Goal: Transaction & Acquisition: Purchase product/service

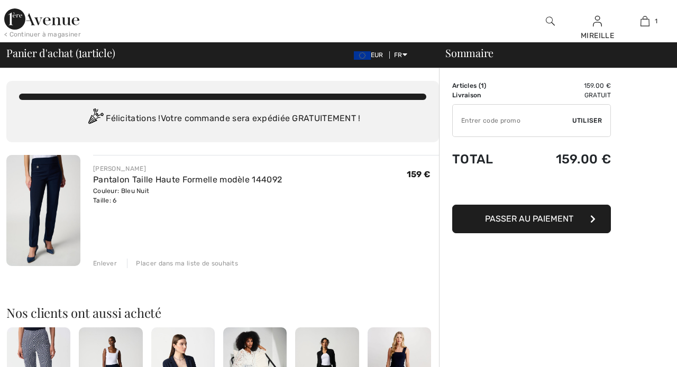
scroll to position [44, 0]
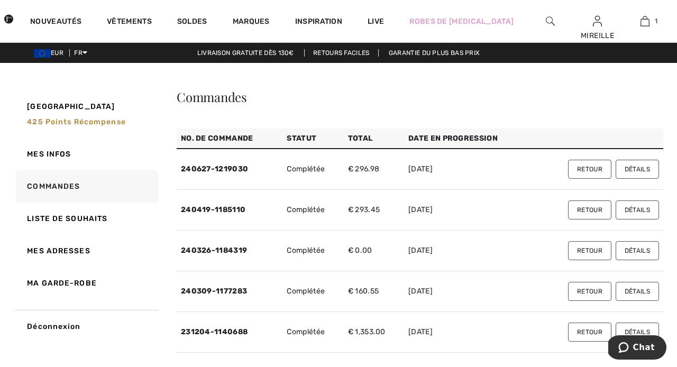
click at [634, 334] on button "Détails" at bounding box center [637, 332] width 43 height 19
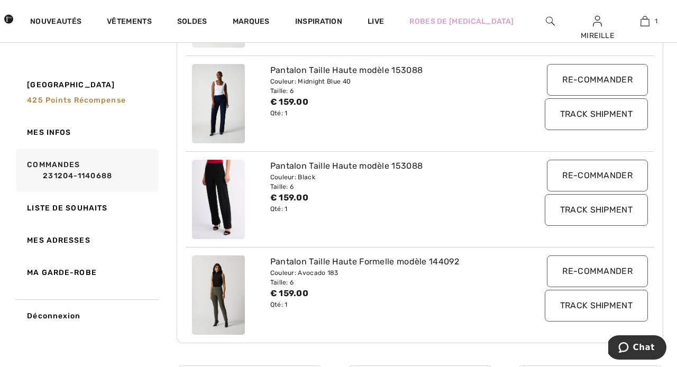
scroll to position [560, 0]
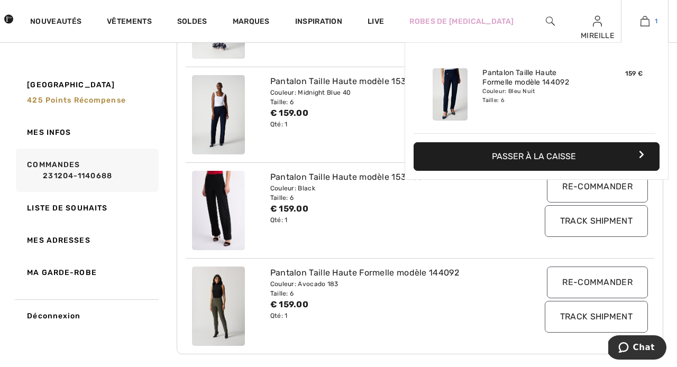
click at [646, 24] on img at bounding box center [644, 21] width 9 height 13
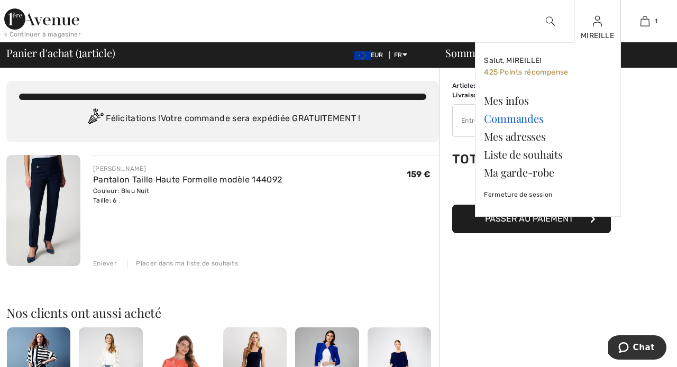
click at [515, 117] on link "Commandes" at bounding box center [548, 118] width 128 height 18
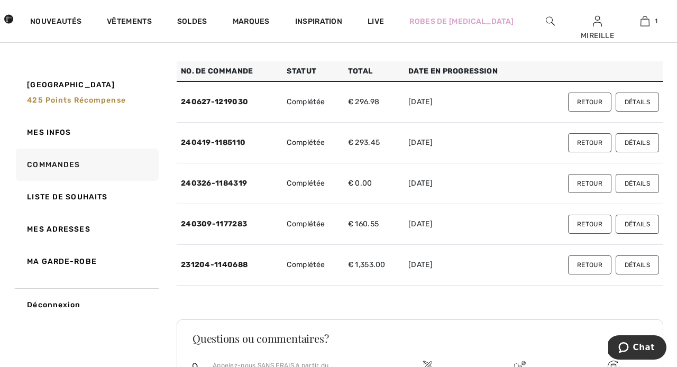
click at [641, 264] on button "Détails" at bounding box center [637, 264] width 43 height 19
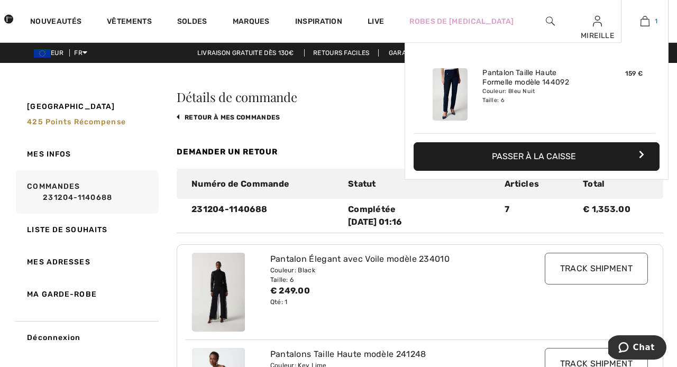
click at [646, 25] on img at bounding box center [644, 21] width 9 height 13
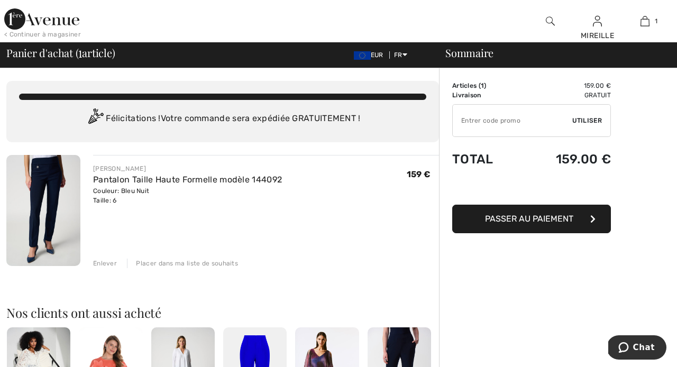
click at [527, 222] on span "Passer au paiement" at bounding box center [529, 219] width 88 height 10
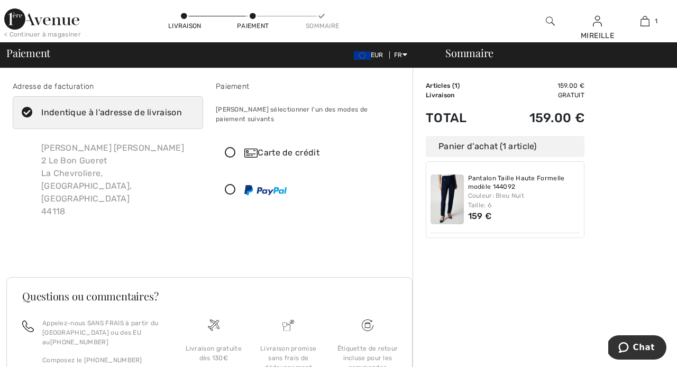
click at [230, 148] on icon at bounding box center [230, 153] width 28 height 11
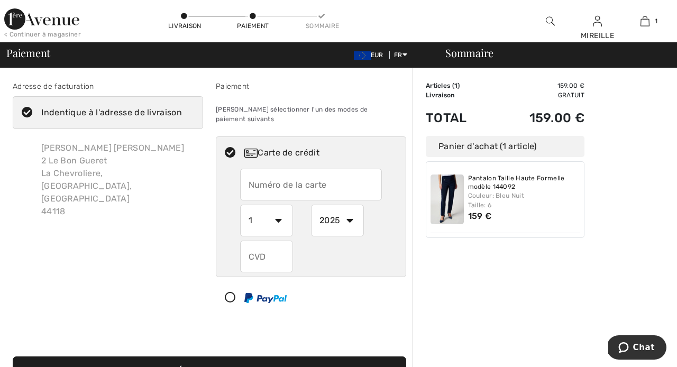
click at [261, 178] on input "text" at bounding box center [311, 185] width 142 height 32
type input "4974018165501228"
click at [281, 212] on select "1 2 3 4 5 6 7 8 9 10 11 12" at bounding box center [266, 221] width 53 height 32
select select "8"
click at [259, 249] on input "text" at bounding box center [266, 257] width 53 height 32
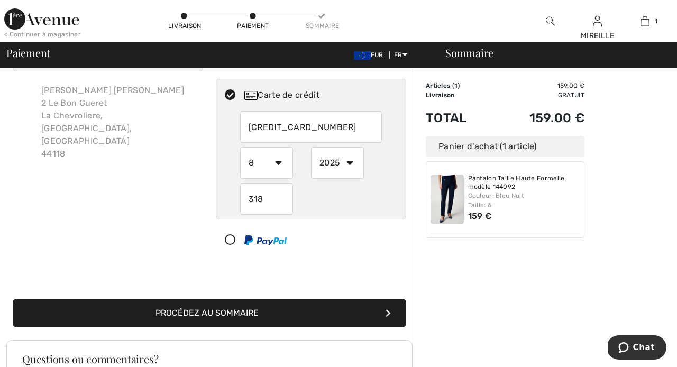
scroll to position [62, 0]
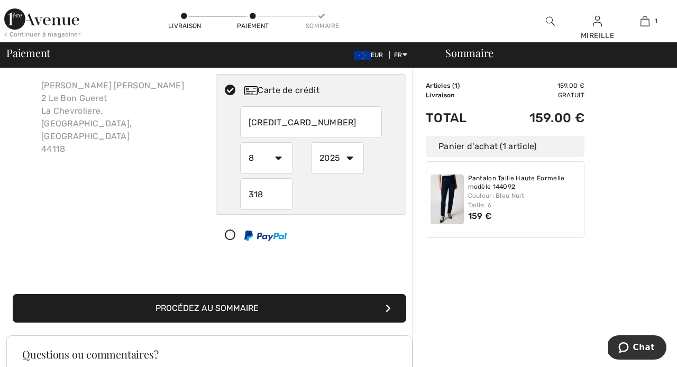
type input "318"
click at [254, 296] on button "Procédez au sommaire" at bounding box center [209, 308] width 393 height 29
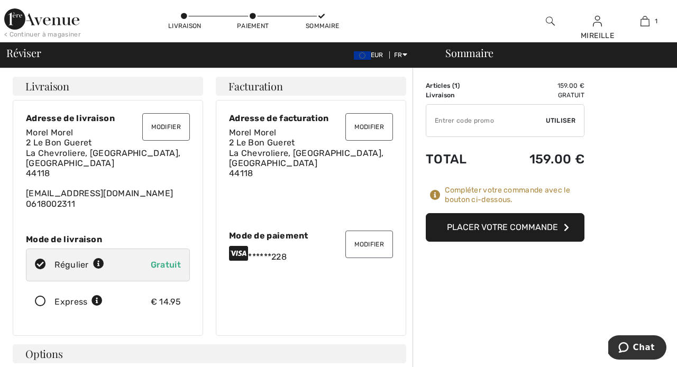
click at [500, 231] on button "Placer votre commande" at bounding box center [505, 227] width 159 height 29
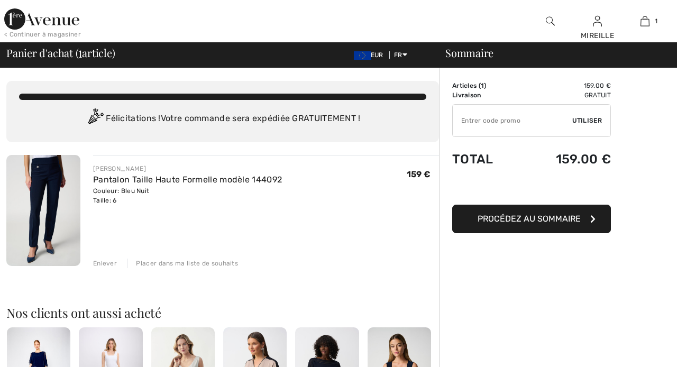
click at [536, 217] on span "Procédez au sommaire" at bounding box center [529, 219] width 103 height 10
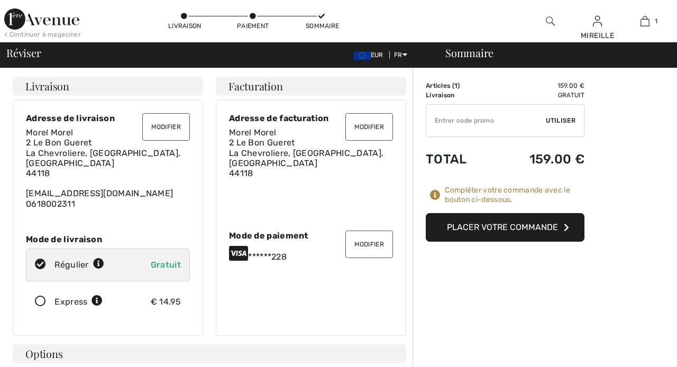
checkbox input "true"
click at [372, 242] on button "Modifier" at bounding box center [369, 244] width 48 height 27
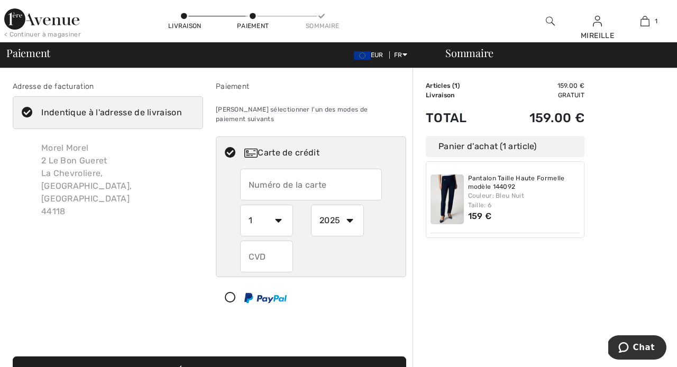
click at [266, 179] on input "text" at bounding box center [311, 185] width 142 height 32
radio input "true"
type input "4974018165501228"
click at [278, 212] on select "1 2 3 4 5 6 7 8 9 10 11 12" at bounding box center [266, 221] width 53 height 32
radio input "true"
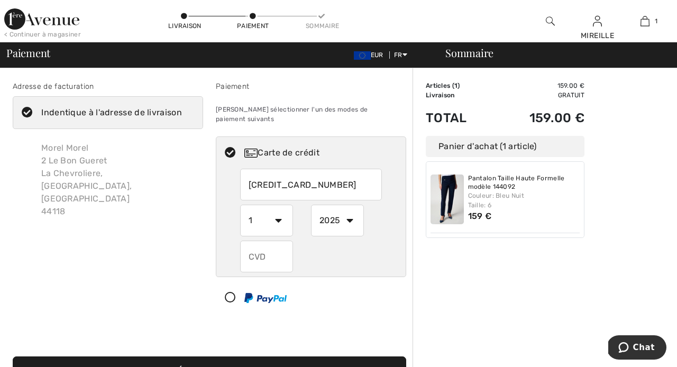
select select "8"
click at [349, 209] on select "2025 2026 2027 2028 2029 2030 2031 2032 2033 2034 2035" at bounding box center [337, 221] width 53 height 32
radio input "true"
select select "2026"
click at [260, 250] on input "text" at bounding box center [266, 257] width 53 height 32
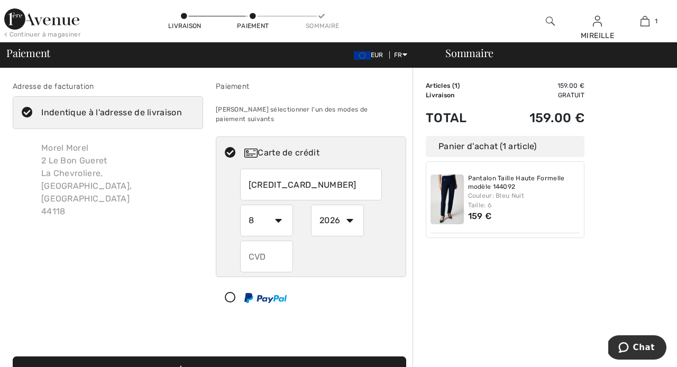
radio input "true"
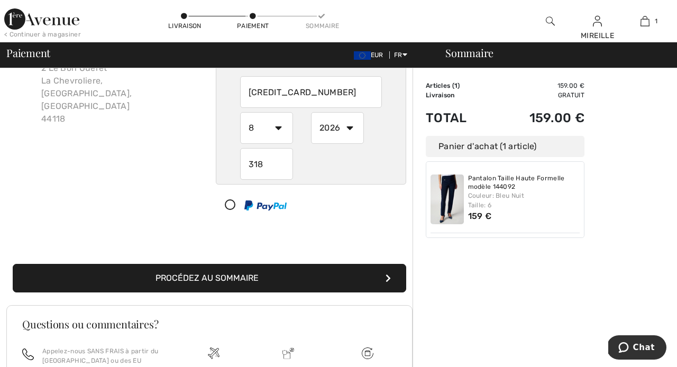
scroll to position [105, 0]
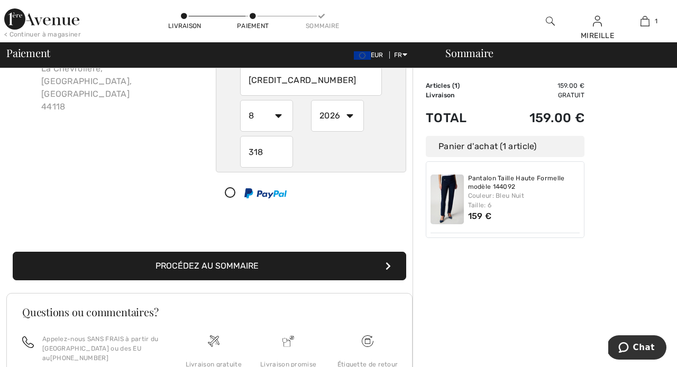
type input "318"
click at [360, 255] on button "Procédez au sommaire" at bounding box center [209, 266] width 393 height 29
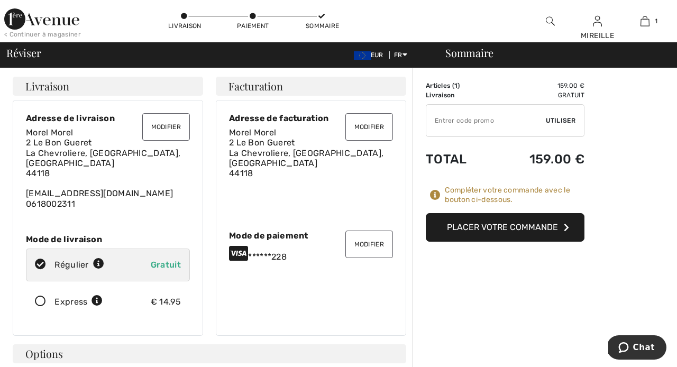
click at [508, 231] on button "Placer votre commande" at bounding box center [505, 227] width 159 height 29
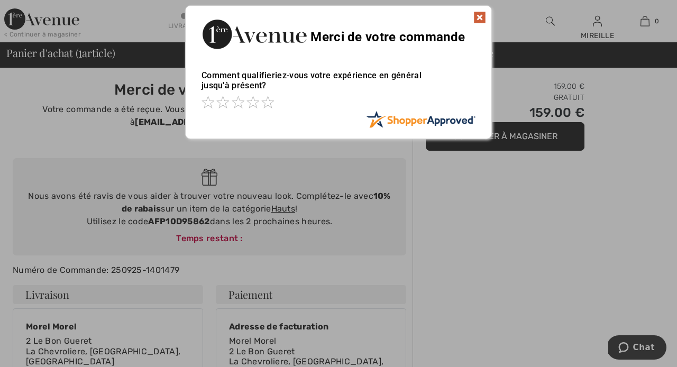
click at [480, 18] on img at bounding box center [479, 17] width 13 height 13
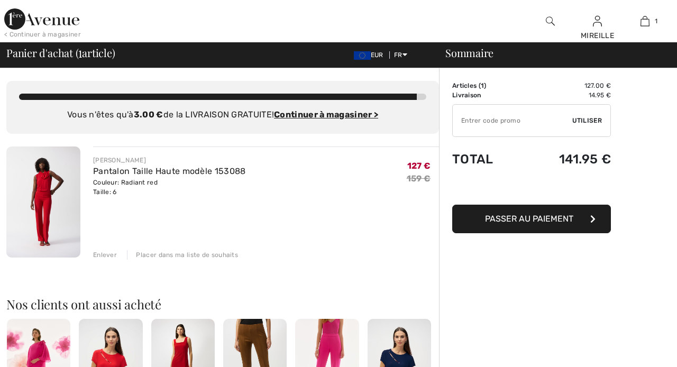
scroll to position [2, 0]
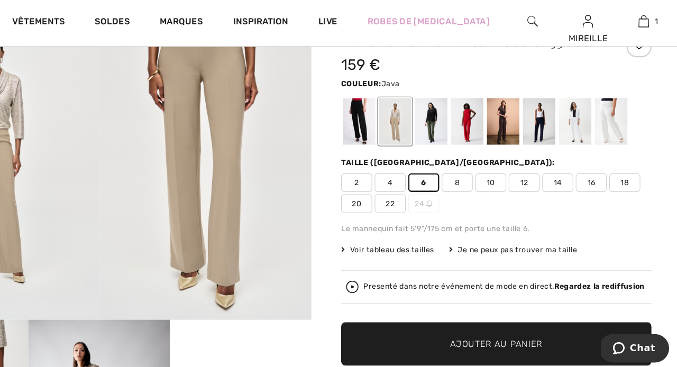
scroll to position [3, 96]
click at [457, 158] on span "6" at bounding box center [457, 159] width 26 height 16
click at [511, 293] on span "Ajouter au panier" at bounding box center [519, 296] width 79 height 11
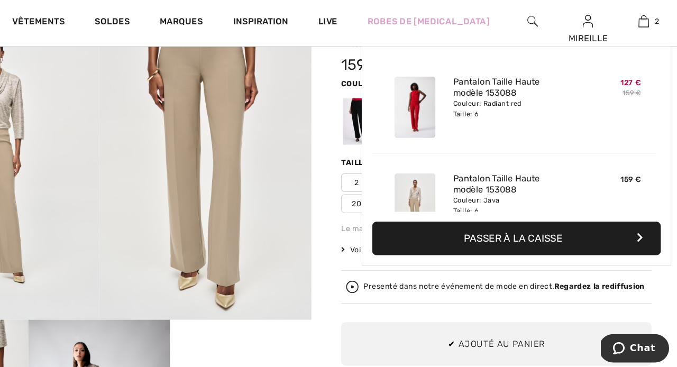
scroll to position [33, 0]
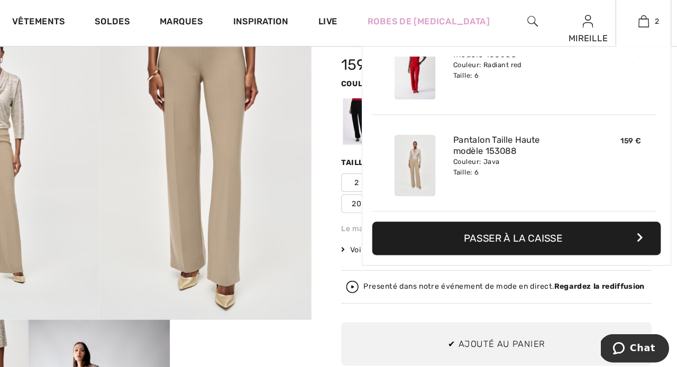
click at [535, 209] on button "Passer à la caisse" at bounding box center [537, 206] width 246 height 29
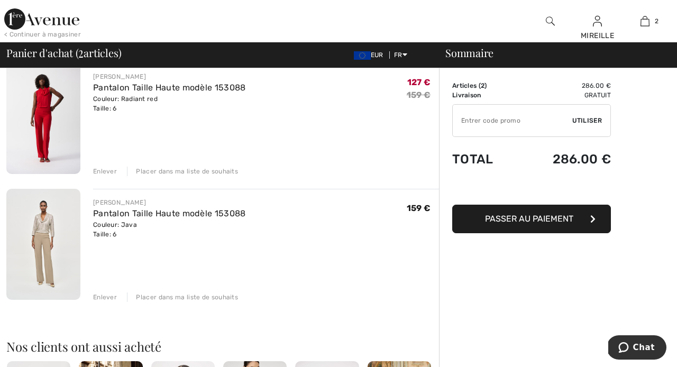
scroll to position [94, 0]
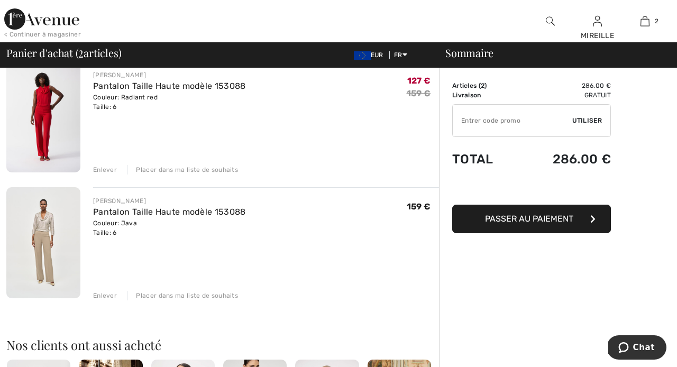
click at [106, 295] on div "Enlever" at bounding box center [105, 296] width 24 height 10
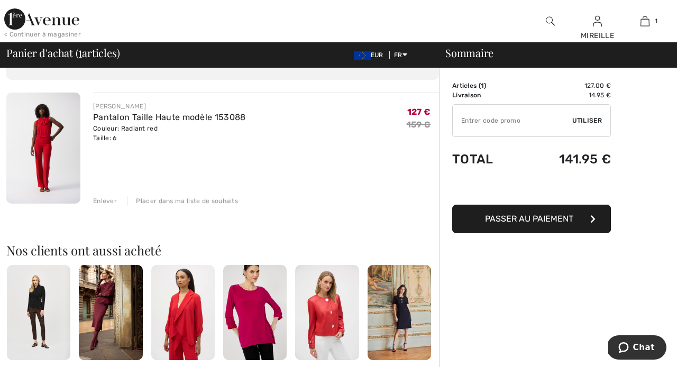
scroll to position [52, 0]
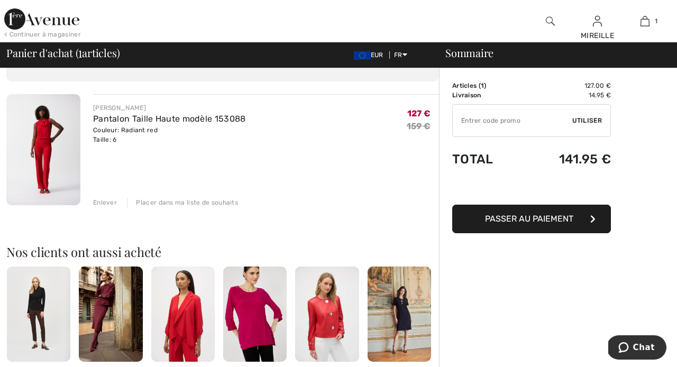
click at [109, 200] on div "Enlever" at bounding box center [105, 203] width 24 height 10
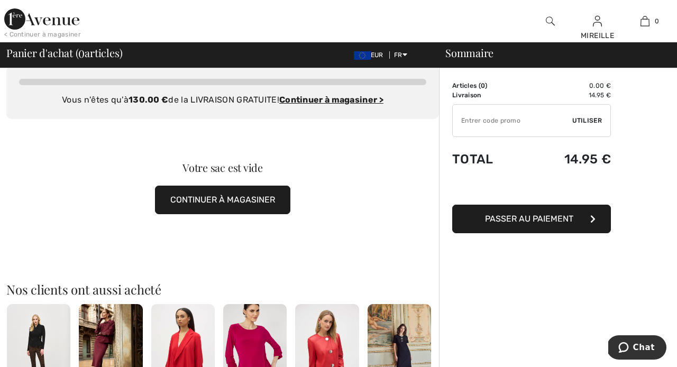
scroll to position [0, 0]
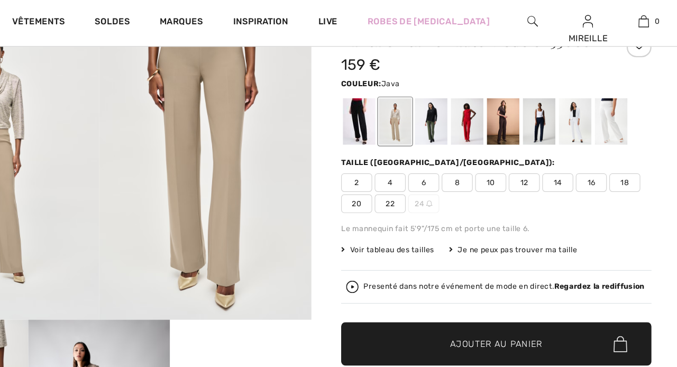
scroll to position [59, 0]
checkbox input "true"
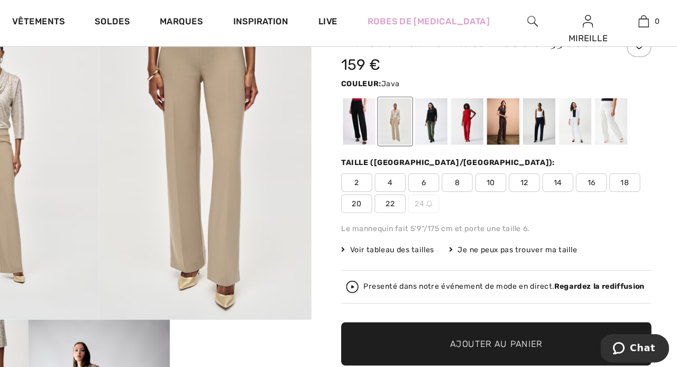
scroll to position [3, 96]
click at [491, 106] on div at bounding box center [494, 107] width 27 height 40
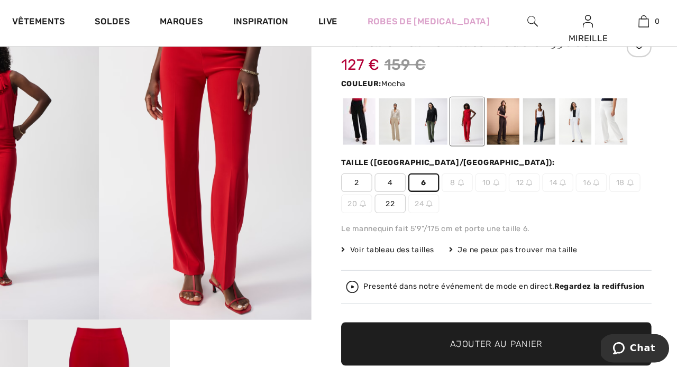
click at [526, 117] on div at bounding box center [524, 107] width 27 height 40
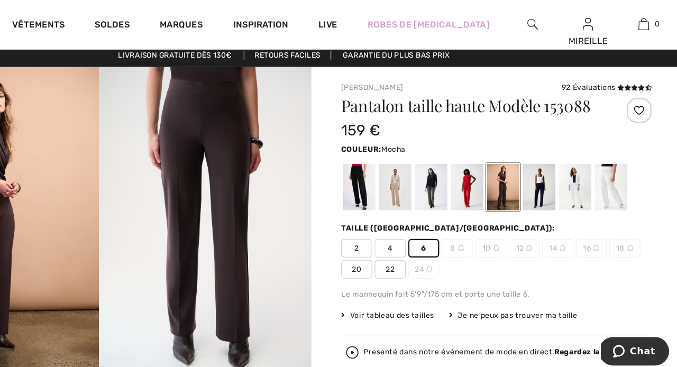
scroll to position [1, 96]
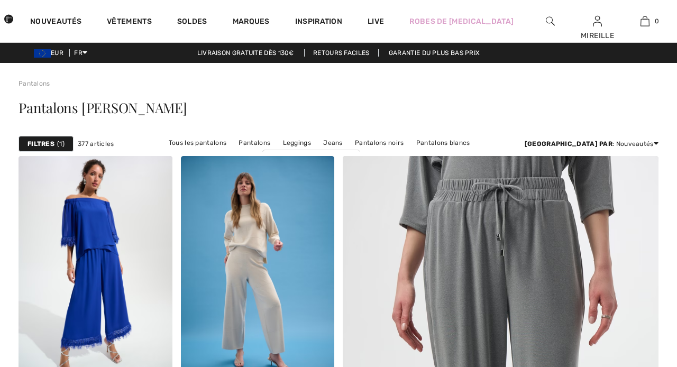
checkbox input "true"
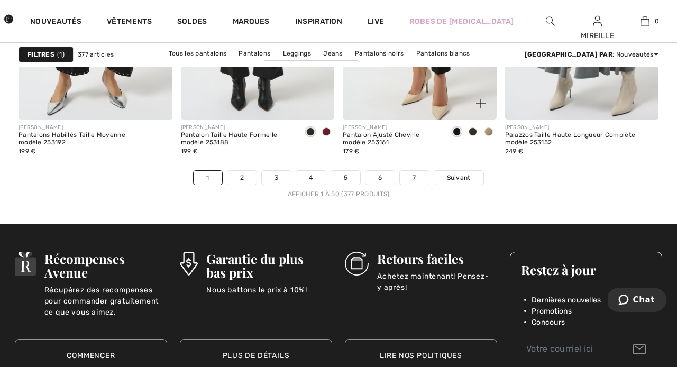
scroll to position [4365, 0]
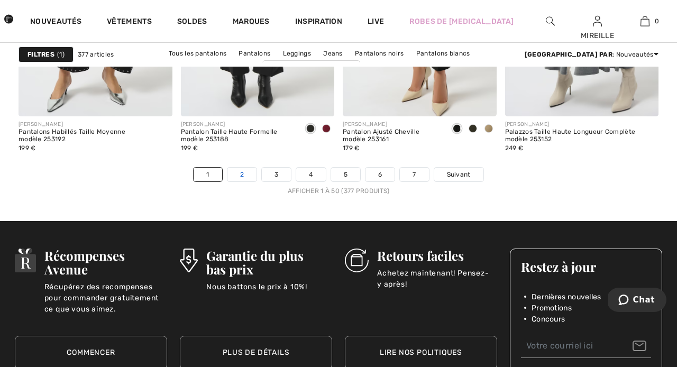
click at [244, 177] on link "2" at bounding box center [241, 175] width 29 height 14
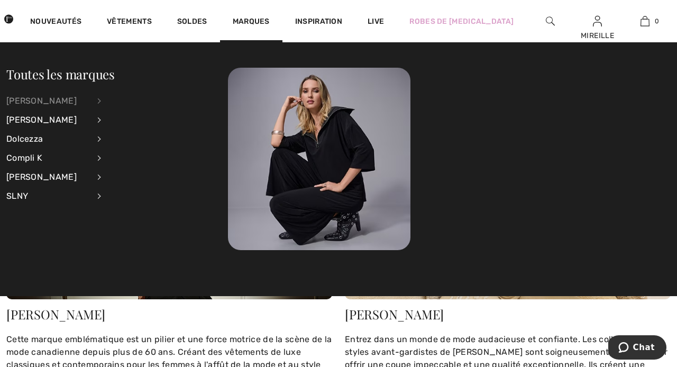
click at [89, 99] on div "[PERSON_NAME]" at bounding box center [47, 100] width 83 height 19
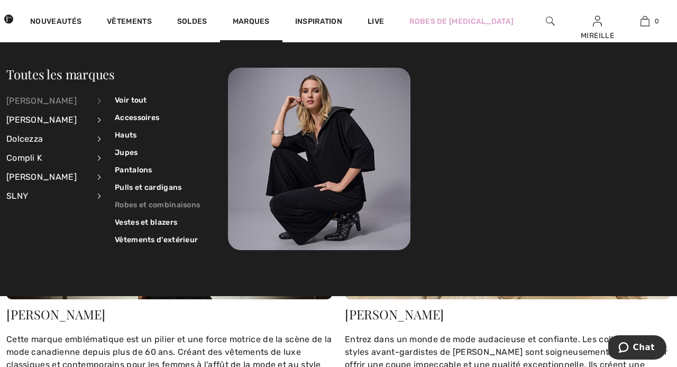
click at [149, 204] on link "Robes et combinaisons" at bounding box center [157, 204] width 85 height 17
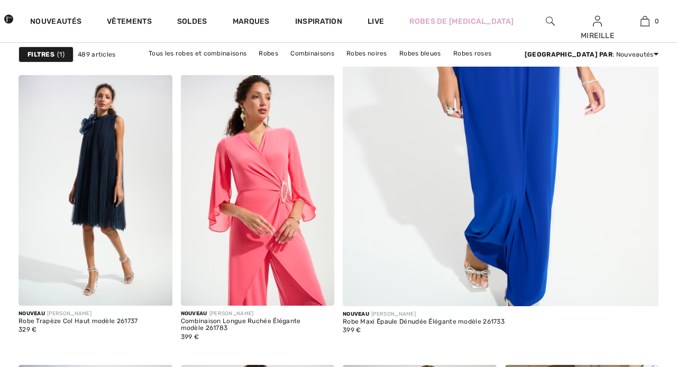
checkbox input "true"
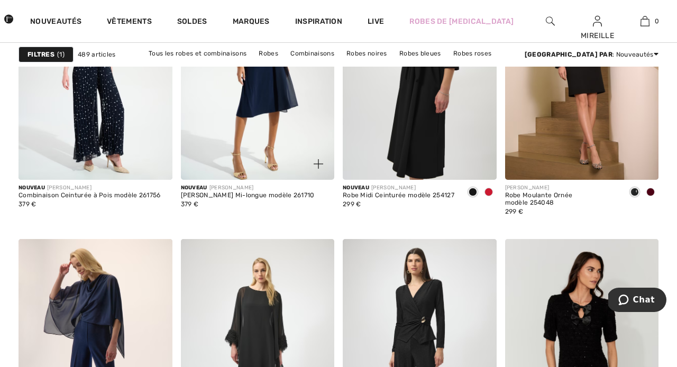
scroll to position [614, 0]
